Goal: Information Seeking & Learning: Learn about a topic

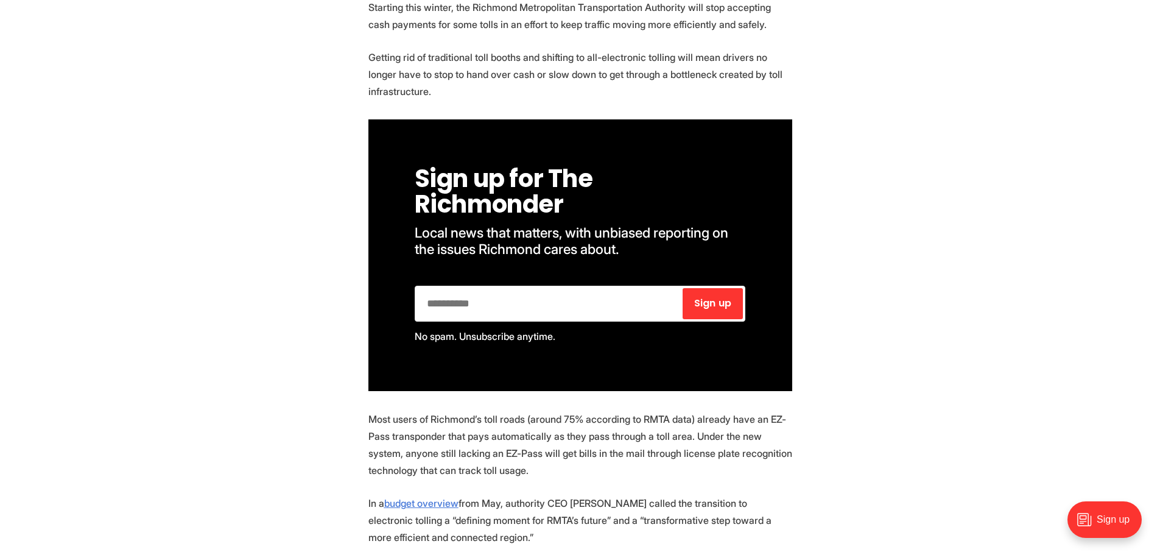
scroll to position [609, 0]
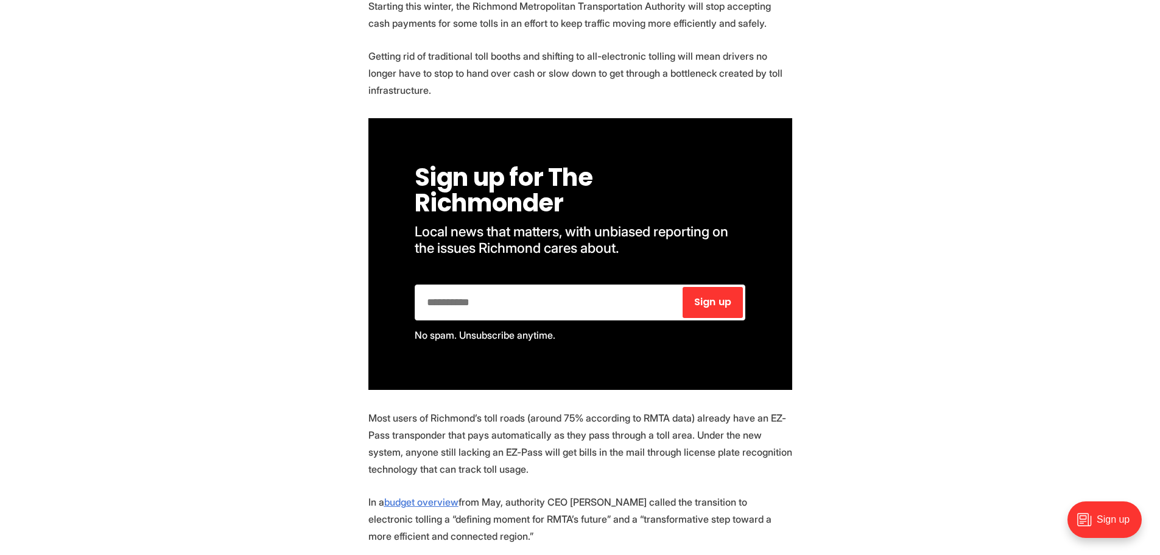
click at [552, 73] on p "Getting rid of traditional toll booths and shifting to all-electronic tolling w…" at bounding box center [580, 72] width 424 height 51
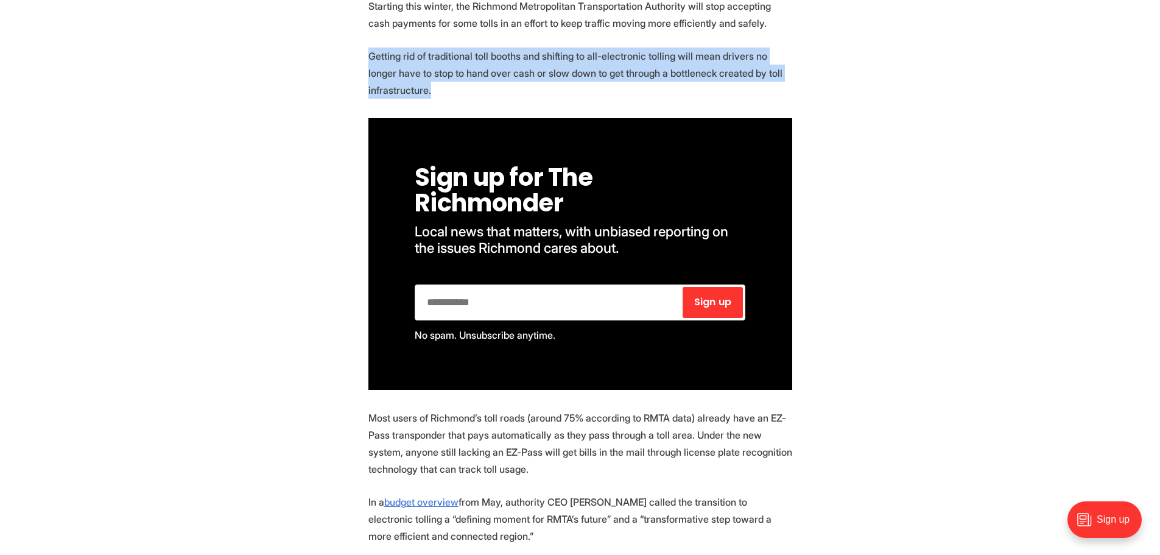
click at [552, 73] on p "Getting rid of traditional toll booths and shifting to all-electronic tolling w…" at bounding box center [580, 72] width 424 height 51
click at [370, 76] on p "Getting rid of traditional toll booths and shifting to all-electronic tolling w…" at bounding box center [580, 72] width 424 height 51
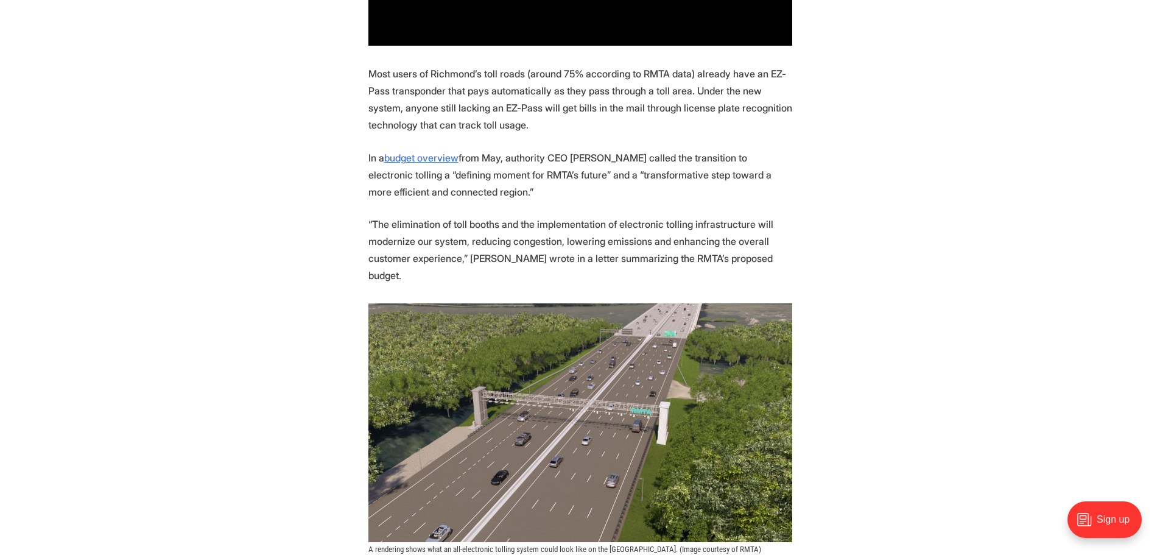
scroll to position [974, 0]
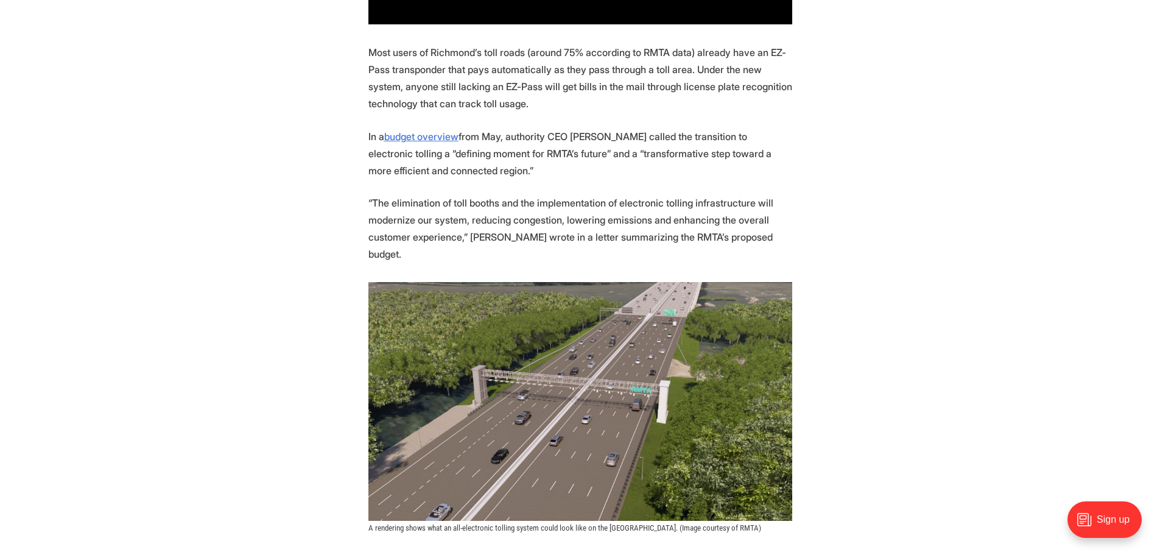
click at [502, 80] on p "Most users of Richmond’s toll roads (around 75% according to RMTA data) already…" at bounding box center [580, 78] width 424 height 68
click at [499, 80] on p "Most users of Richmond’s toll roads (around 75% according to RMTA data) already…" at bounding box center [580, 78] width 424 height 68
click at [390, 68] on p "Most users of Richmond’s toll roads (around 75% according to RMTA data) already…" at bounding box center [580, 78] width 424 height 68
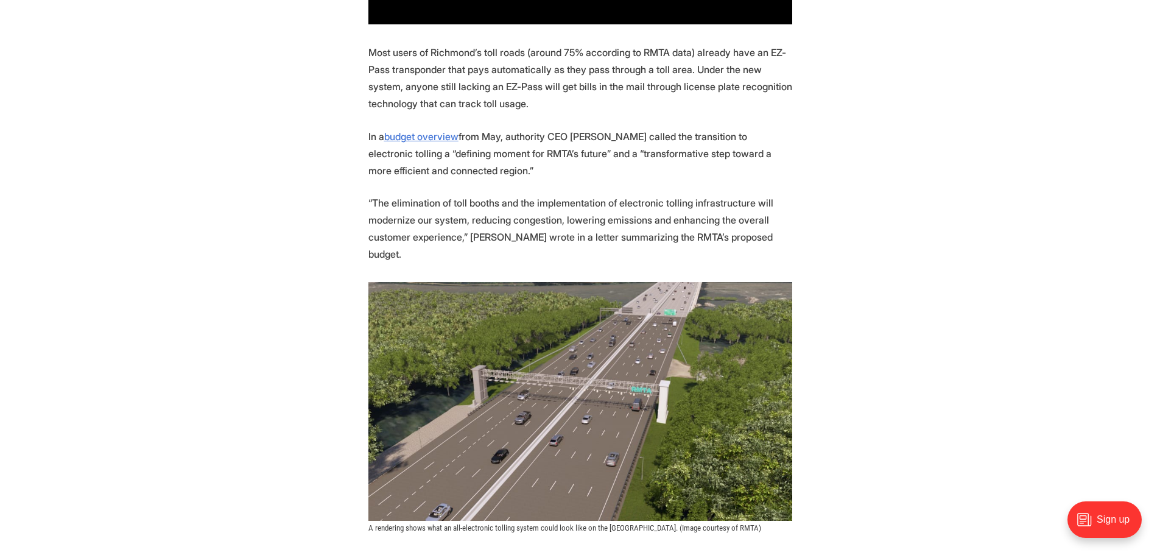
click at [429, 69] on p "Most users of Richmond’s toll roads (around 75% according to RMTA data) already…" at bounding box center [580, 78] width 424 height 68
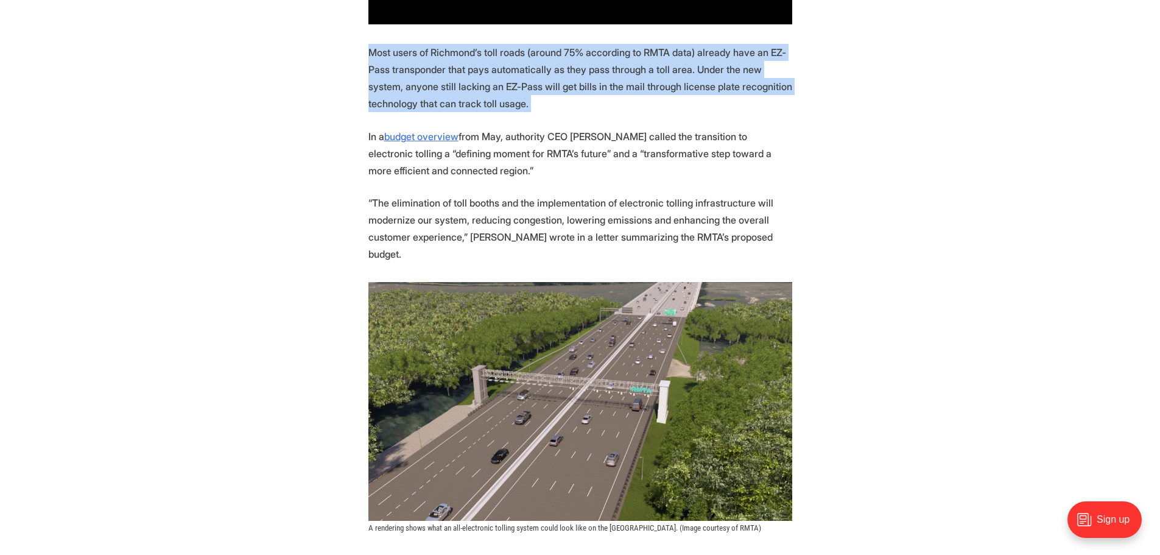
click at [429, 69] on p "Most users of Richmond’s toll roads (around 75% according to RMTA data) already…" at bounding box center [580, 78] width 424 height 68
click at [398, 79] on p "Most users of Richmond’s toll roads (around 75% according to RMTA data) already…" at bounding box center [580, 78] width 424 height 68
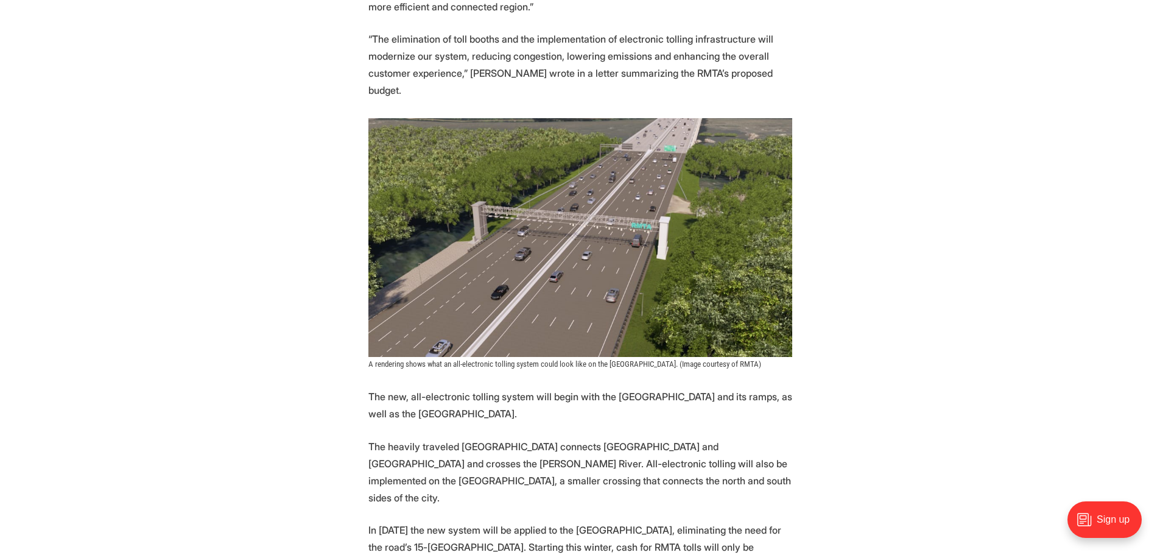
scroll to position [1157, 0]
